Goal: Transaction & Acquisition: Purchase product/service

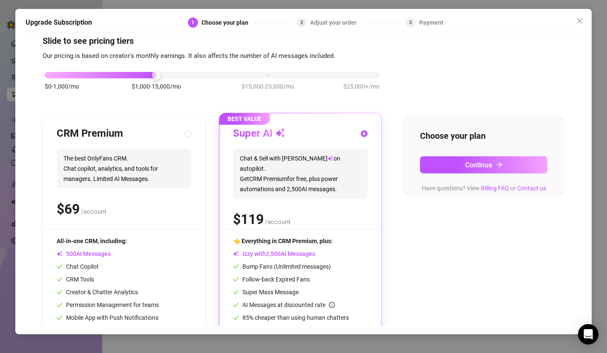
scroll to position [43, 0]
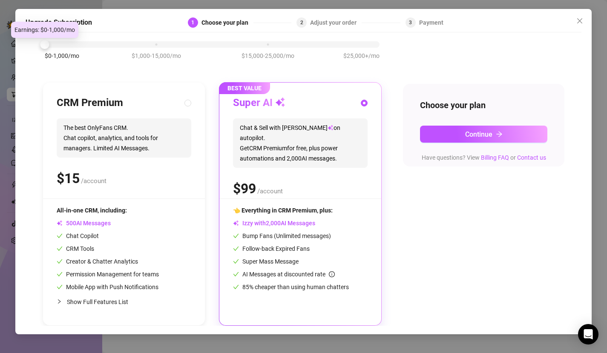
drag, startPoint x: 157, startPoint y: 46, endPoint x: 23, endPoint y: 34, distance: 134.7
click at [23, 34] on body "Setup Creator Analytics Team Analytics Purchase Subscription Izzy AI Chatter Co…" at bounding box center [303, 176] width 607 height 353
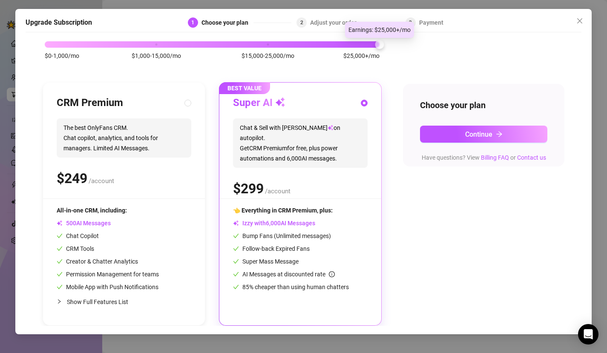
drag, startPoint x: 44, startPoint y: 43, endPoint x: 364, endPoint y: 50, distance: 319.4
click at [364, 50] on div "$0-1,000/mo $1,000-15,000/mo $15,000-25,000/mo $25,000+/mo" at bounding box center [212, 55] width 339 height 48
click at [582, 21] on icon "close" at bounding box center [579, 20] width 7 height 7
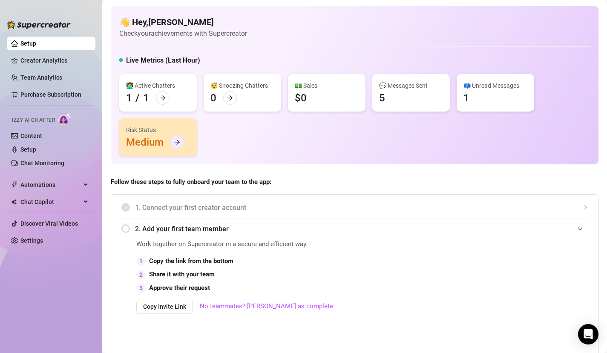
click at [178, 143] on icon "arrow-right" at bounding box center [177, 142] width 6 height 6
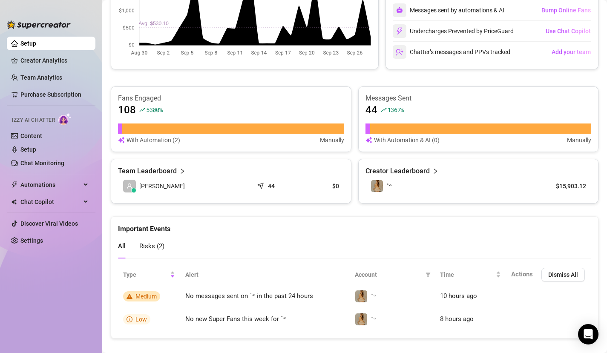
scroll to position [464, 0]
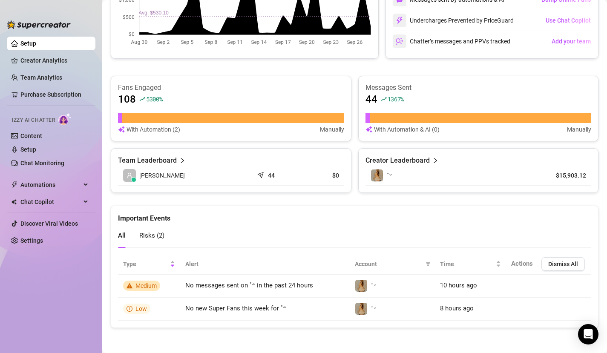
click at [141, 242] on div "Risks ( 2 )" at bounding box center [151, 236] width 25 height 24
click at [119, 236] on span "All" at bounding box center [122, 236] width 8 height 8
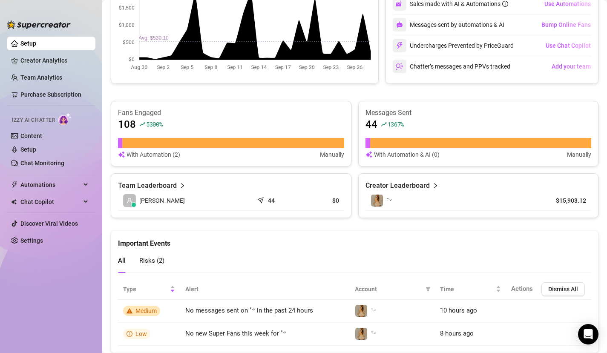
scroll to position [387, 0]
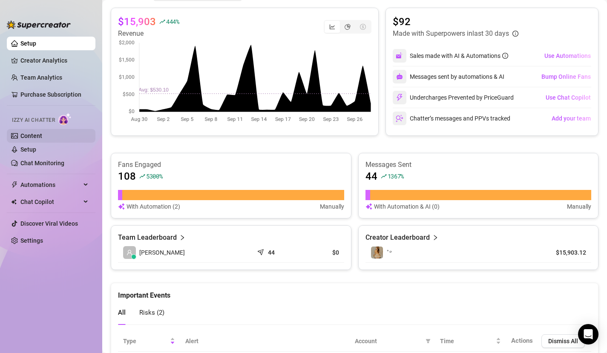
click at [38, 132] on link "Content" at bounding box center [31, 135] width 22 height 7
